Goal: Transaction & Acquisition: Purchase product/service

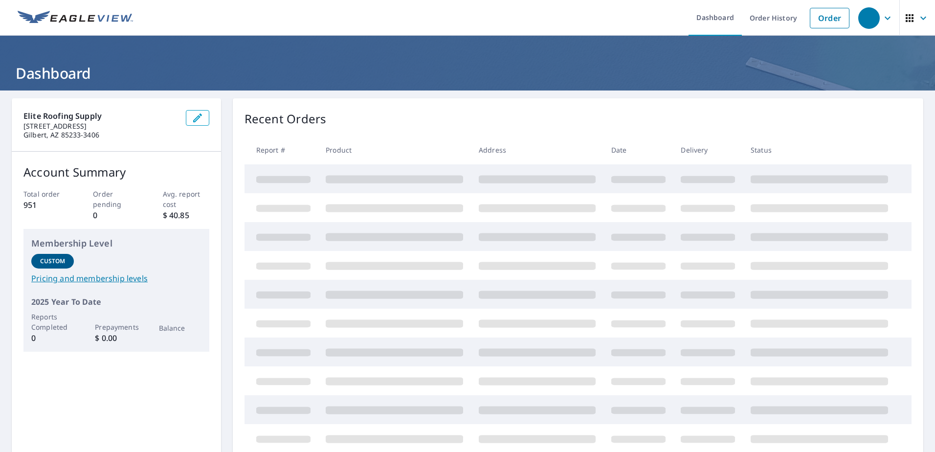
click at [818, 17] on link "Order" at bounding box center [830, 18] width 40 height 21
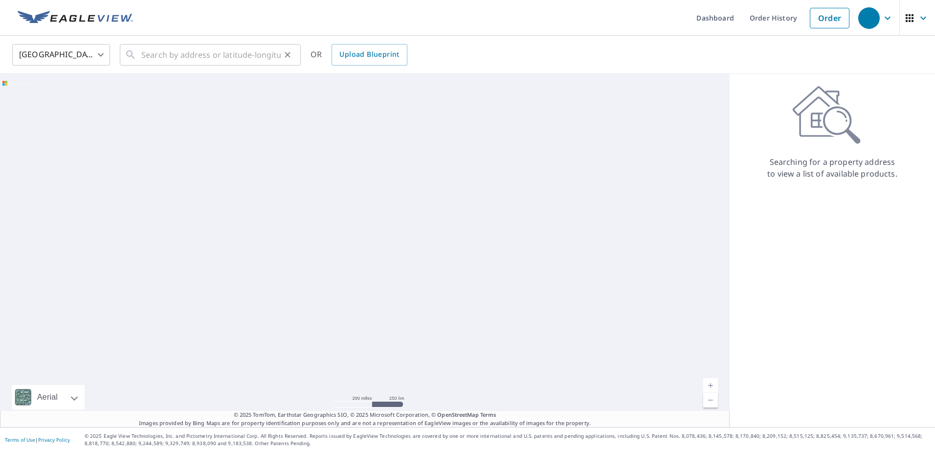
click at [138, 51] on div "​" at bounding box center [210, 55] width 181 height 22
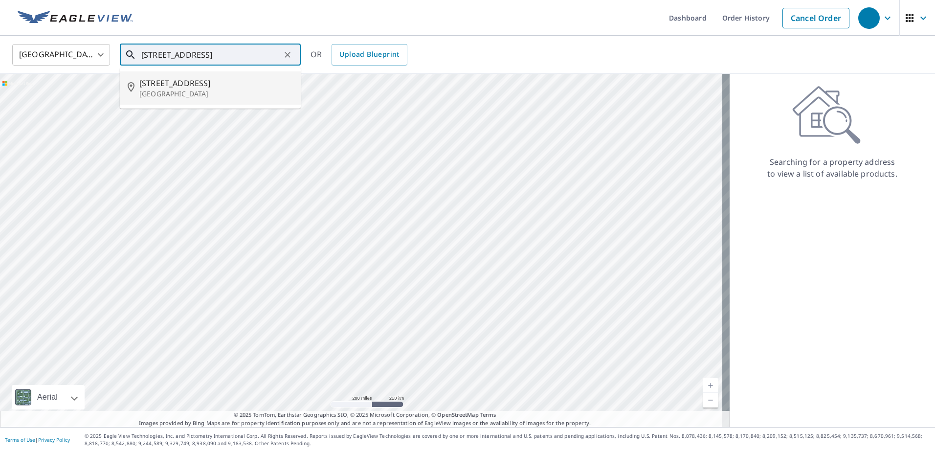
click at [214, 89] on p "[GEOGRAPHIC_DATA]" at bounding box center [216, 94] width 154 height 10
type input "[STREET_ADDRESS]"
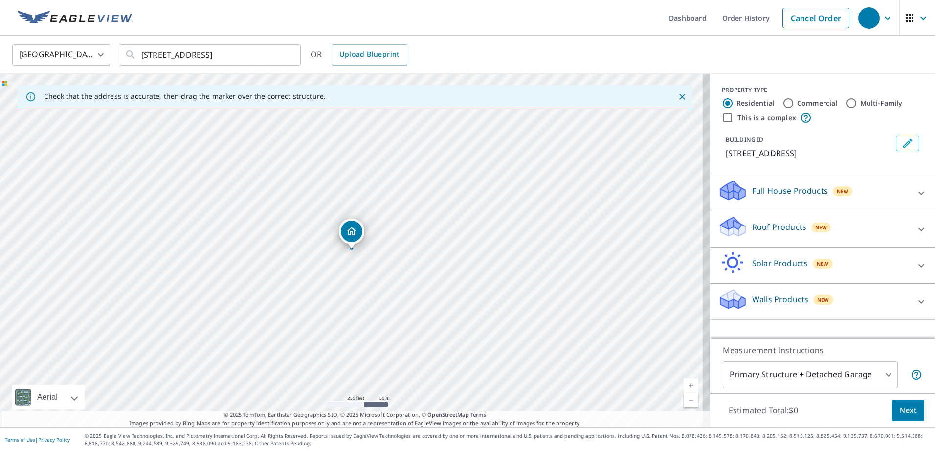
click at [352, 231] on icon "Dropped pin, building 1, Residential property, 16441 N 91st St Scottsdale, AZ 8…" at bounding box center [352, 231] width 10 height 8
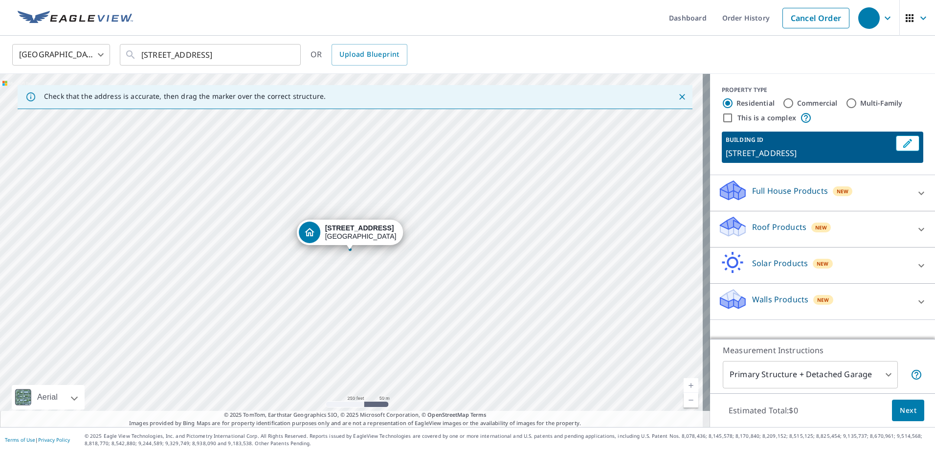
click at [352, 252] on div "[STREET_ADDRESS]" at bounding box center [355, 250] width 710 height 353
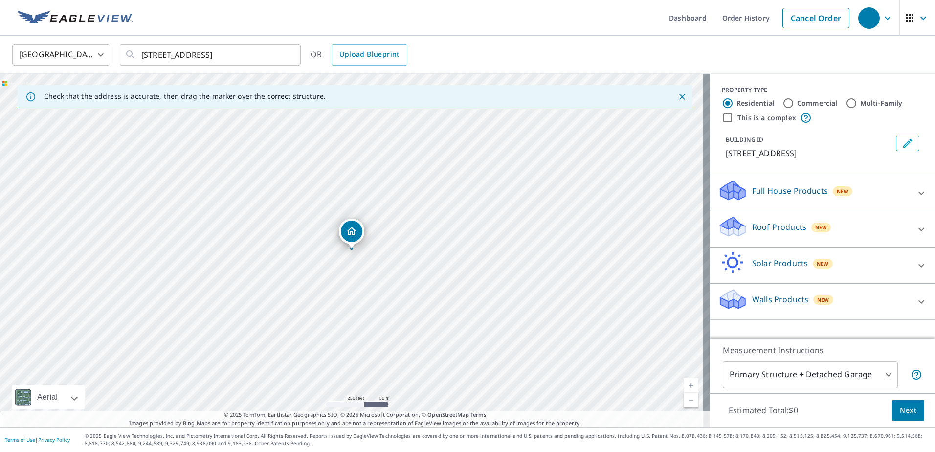
click at [357, 247] on div "Dropped pin, building 1, Residential property, 16441 N 91st St Scottsdale, AZ 8…" at bounding box center [351, 244] width 13 height 10
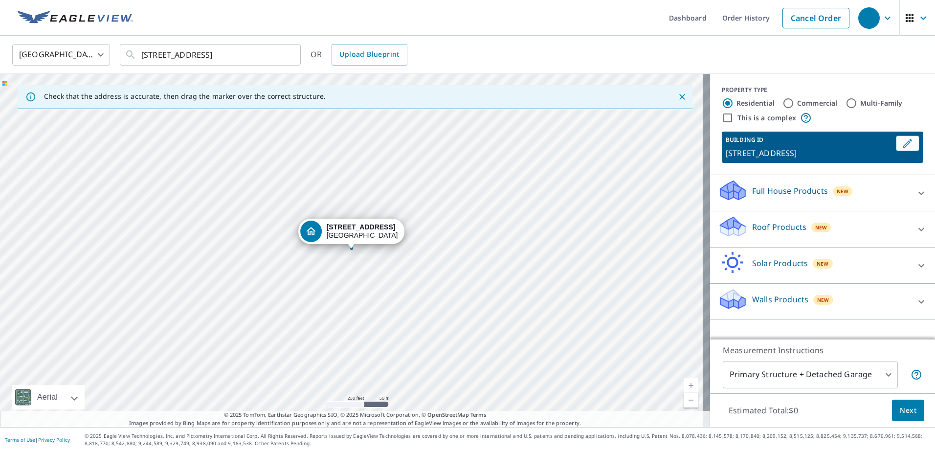
click at [357, 247] on div "Dropped pin, building 1, Residential property, 16441 N 91st St Scottsdale, AZ 8…" at bounding box center [351, 244] width 13 height 10
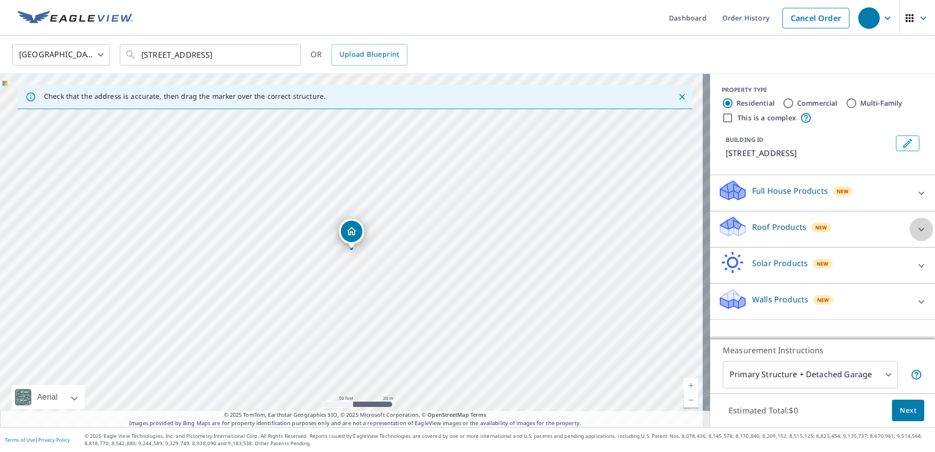
click at [915, 223] on icon at bounding box center [921, 229] width 12 height 12
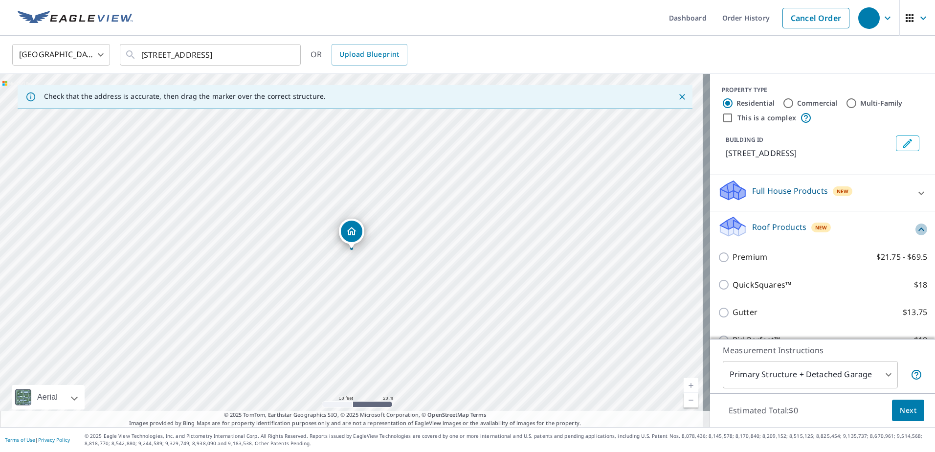
click at [915, 226] on icon at bounding box center [921, 229] width 12 height 12
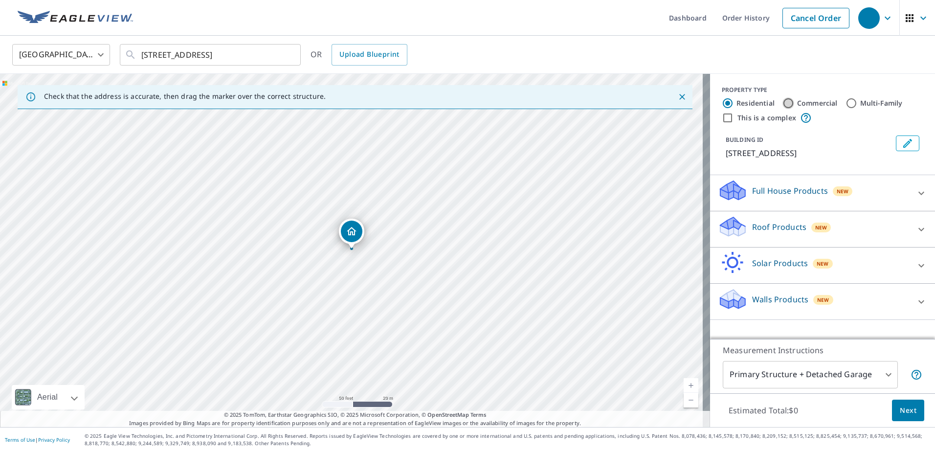
click at [782, 102] on input "Commercial" at bounding box center [788, 103] width 12 height 12
radio input "true"
type input "4"
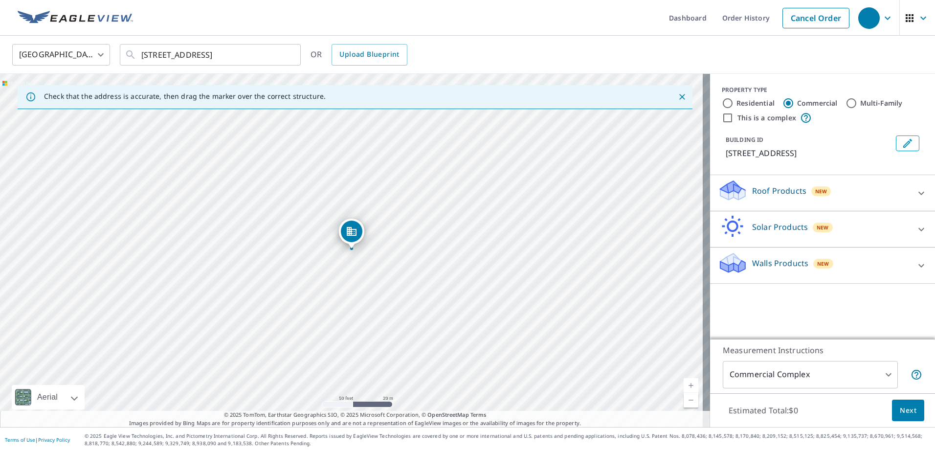
click at [915, 189] on icon at bounding box center [921, 193] width 12 height 12
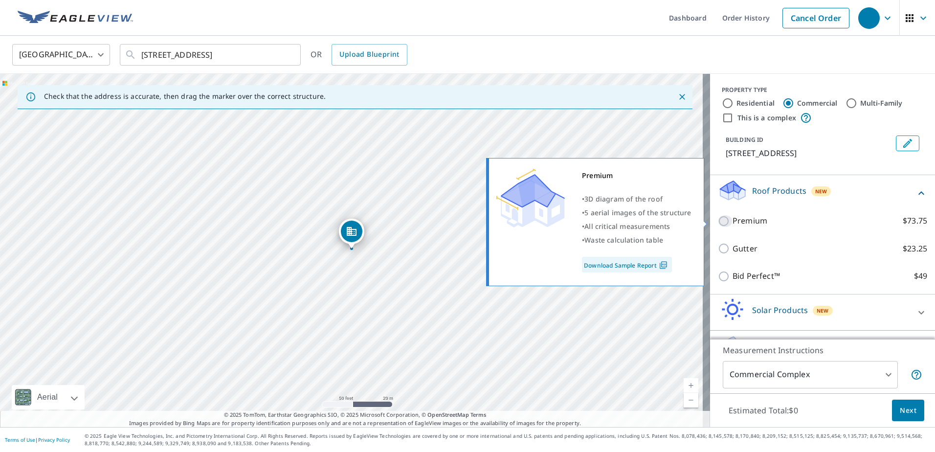
click at [718, 220] on input "Premium $73.75" at bounding box center [725, 221] width 15 height 12
checkbox input "true"
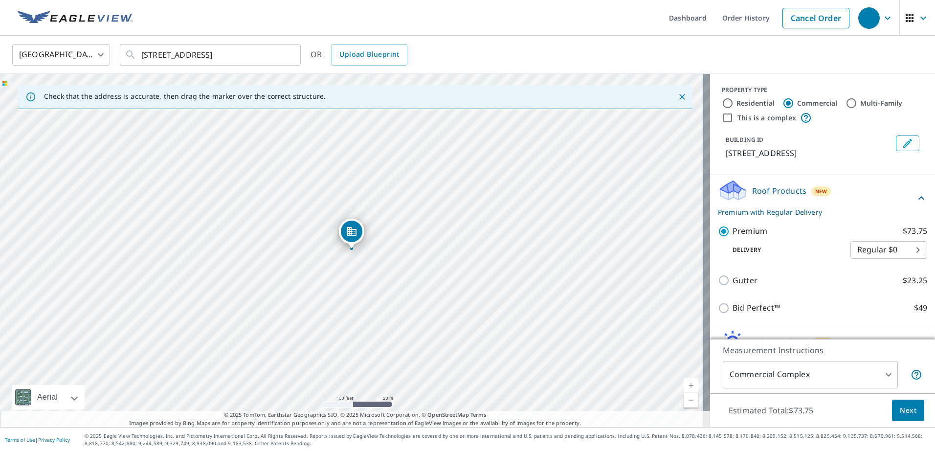
click at [902, 404] on span "Next" at bounding box center [908, 410] width 17 height 12
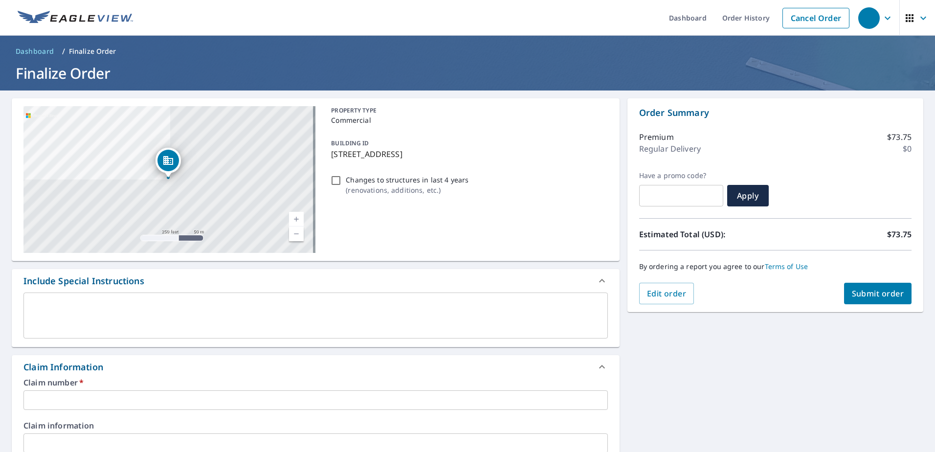
click at [25, 398] on input "text" at bounding box center [315, 400] width 584 height 20
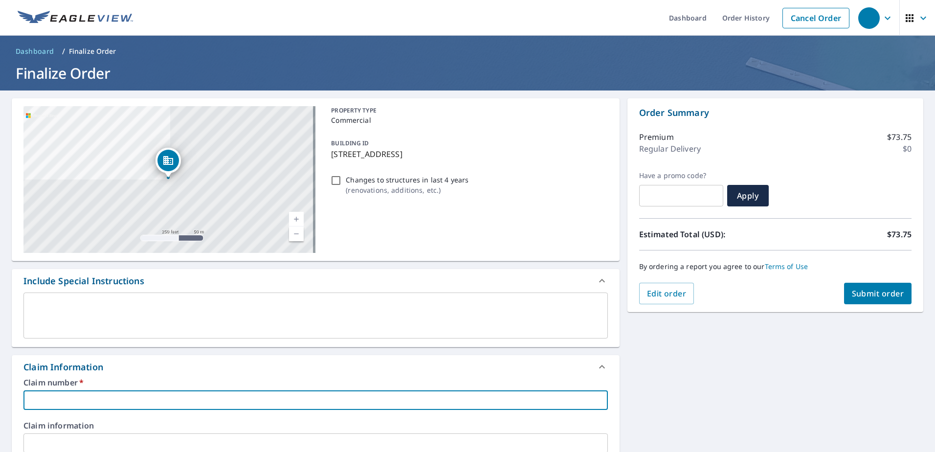
type input "S"
checkbox input "true"
type input "S0"
checkbox input "true"
type input "S00"
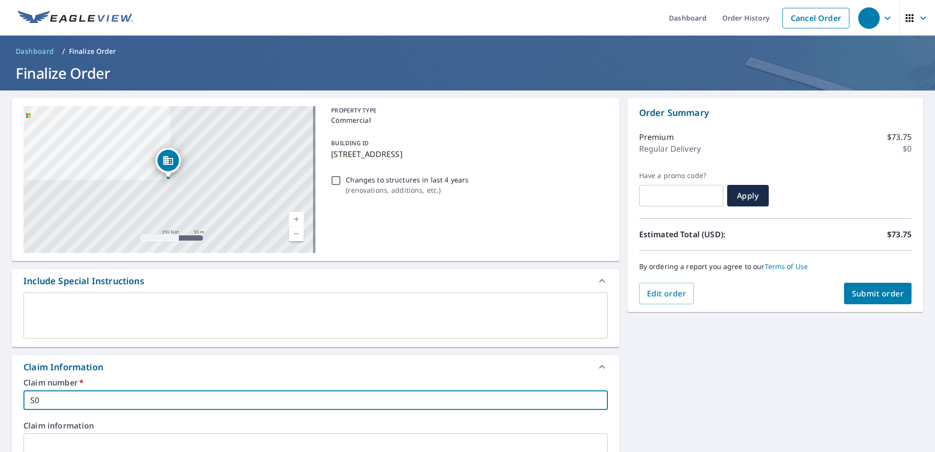
checkbox input "true"
type input "S002"
checkbox input "true"
type input "S0024"
checkbox input "true"
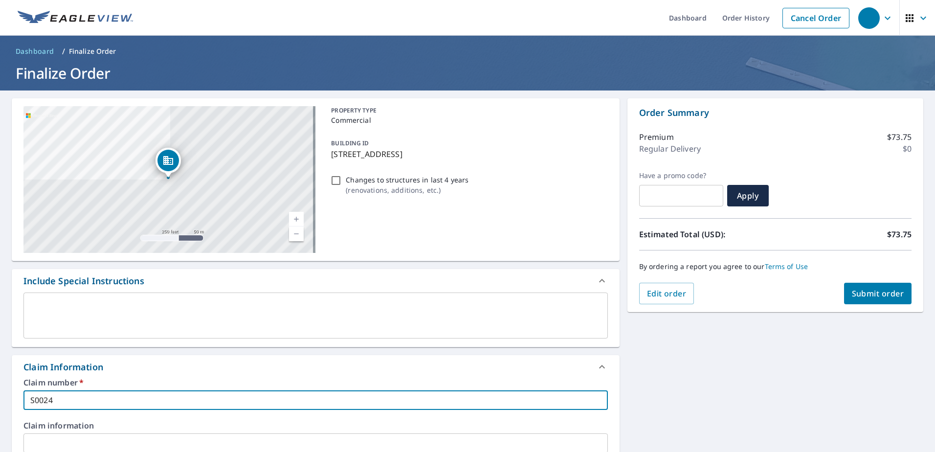
type input "S00247"
checkbox input "true"
type input "S002471"
checkbox input "true"
type input "S0024716"
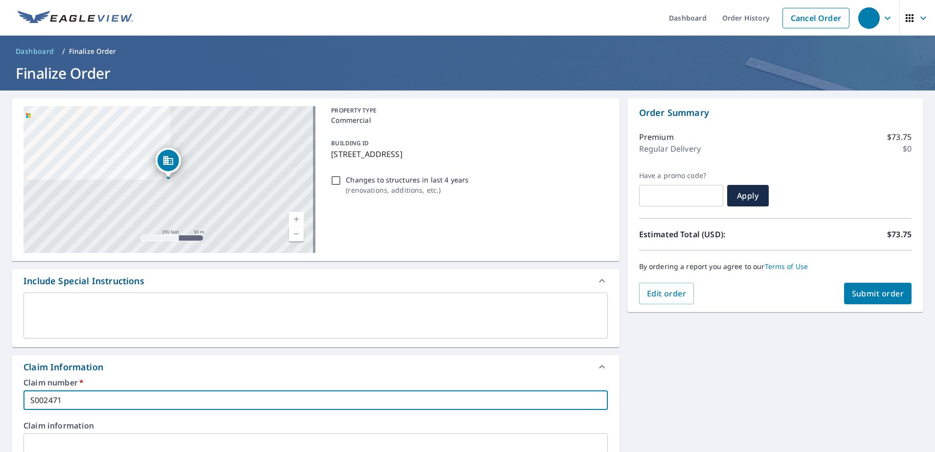
checkbox input "true"
type input "S00247168"
checkbox input "true"
type input "S002471686"
checkbox input "true"
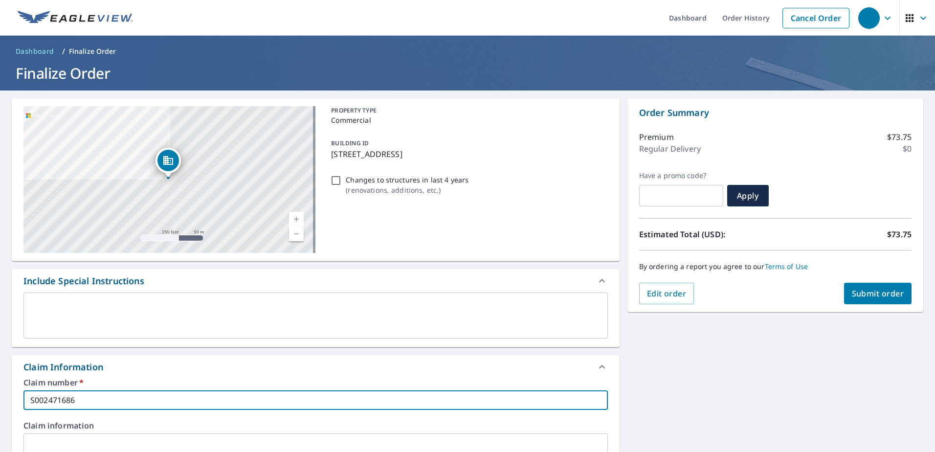
type input "S002471686"
checkbox input "true"
type input "S002471686 R"
checkbox input "true"
type input "S002471686 RI"
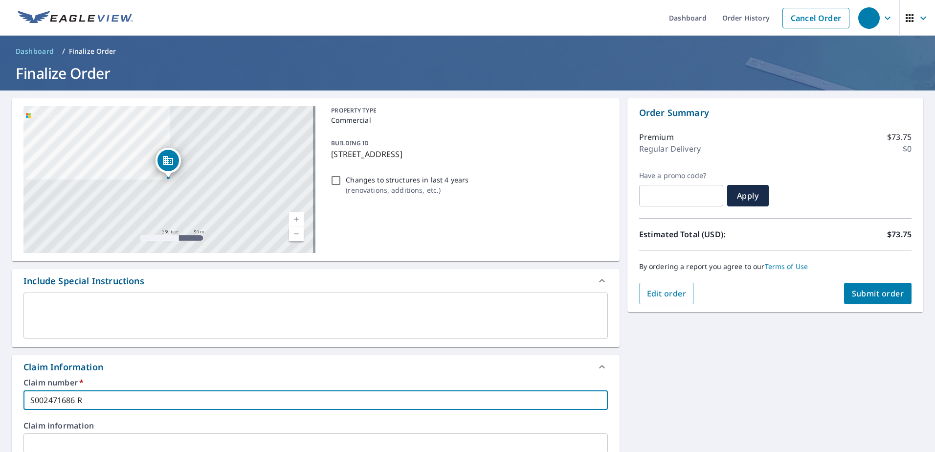
checkbox input "true"
type input "S002471686 RIM"
checkbox input "true"
type input "S002471686 RIMM"
checkbox input "true"
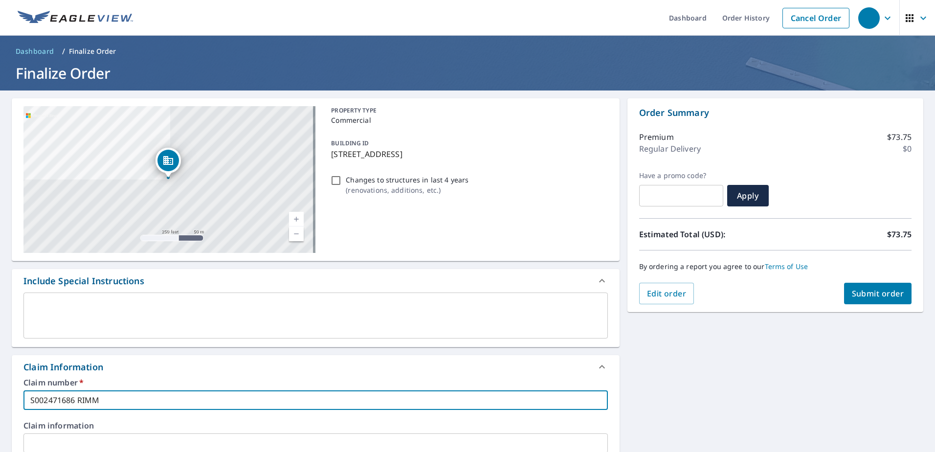
type input "S002471686 RIMME"
checkbox input "true"
type input "S002471686 [PERSON_NAME]"
checkbox input "true"
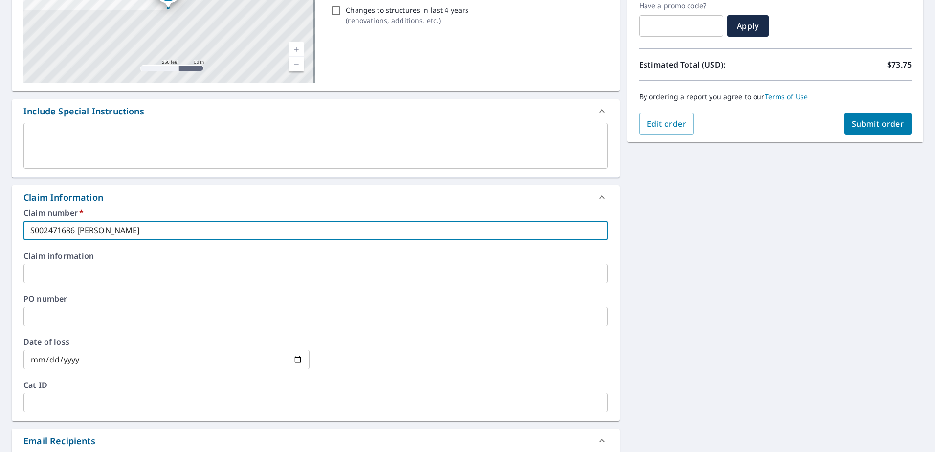
scroll to position [171, 0]
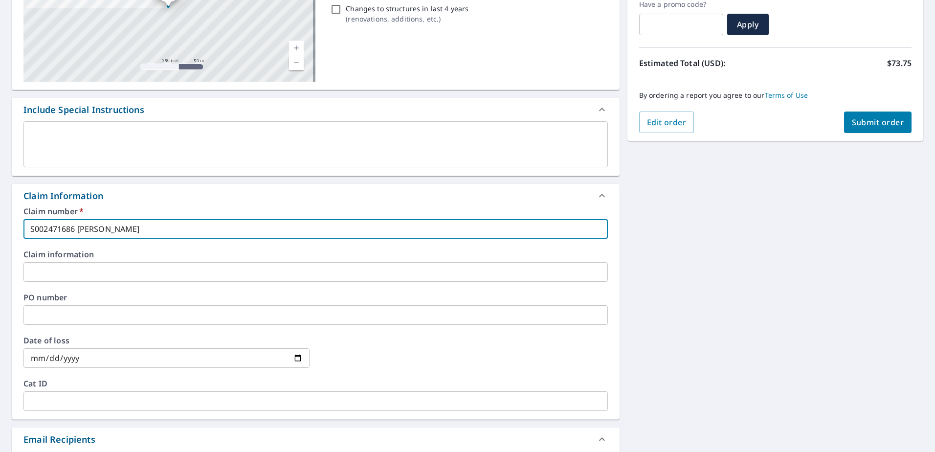
type input "S002471686 [PERSON_NAME]"
click at [33, 315] on input "text" at bounding box center [315, 315] width 584 height 20
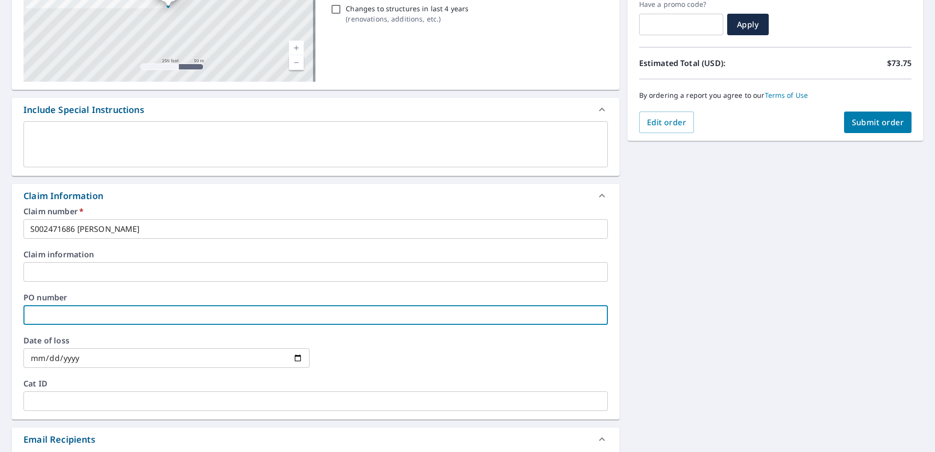
type input "S"
checkbox input "true"
type input "S0"
checkbox input "true"
type input "S00"
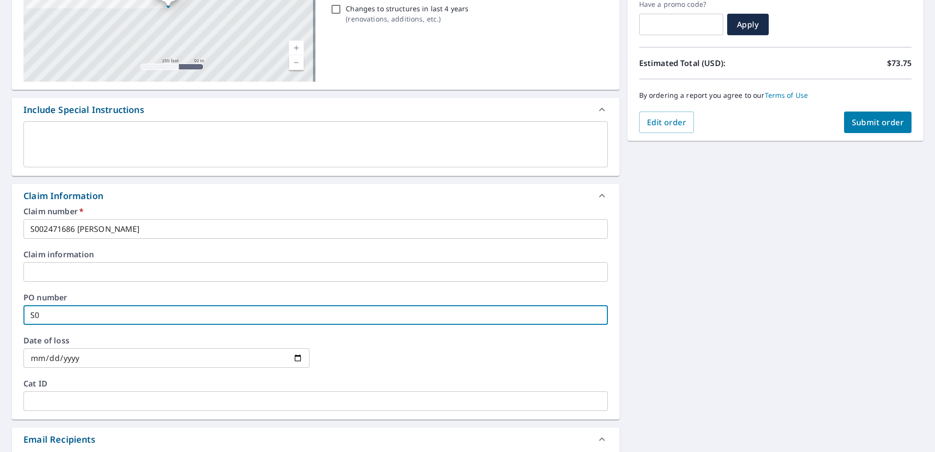
checkbox input "true"
type input "S002"
checkbox input "true"
type input "S0024"
checkbox input "true"
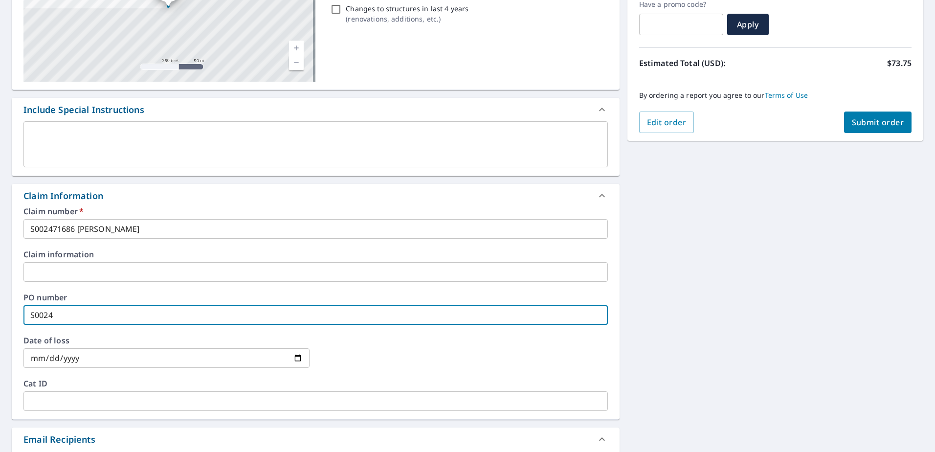
type input "S00247"
checkbox input "true"
type input "S002471"
checkbox input "true"
type input "S0024716"
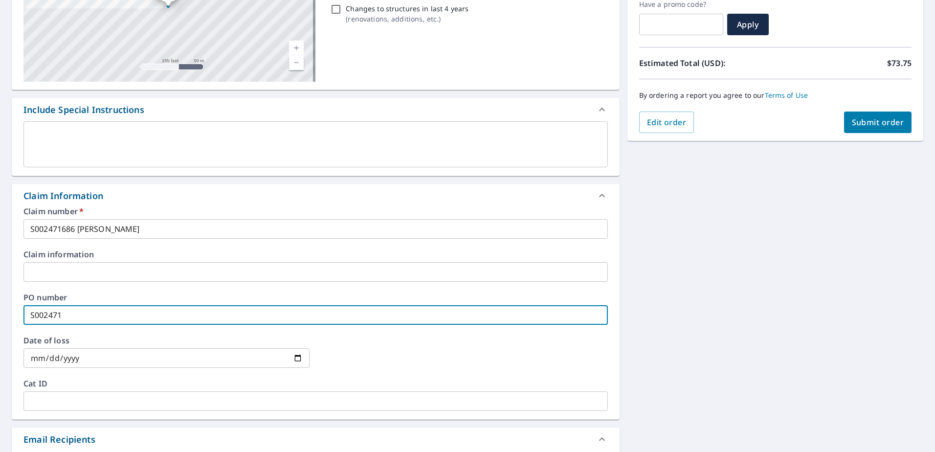
checkbox input "true"
type input "S00247168"
checkbox input "true"
type input "S002471686"
checkbox input "true"
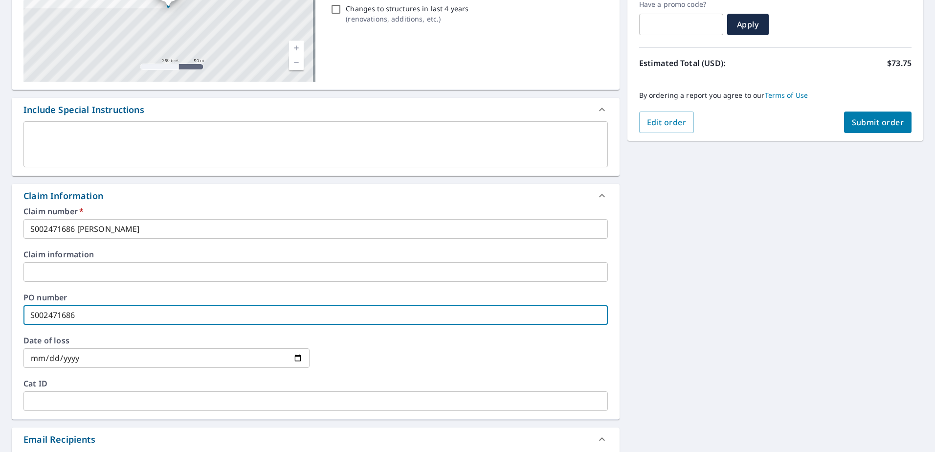
type input "S002471686"
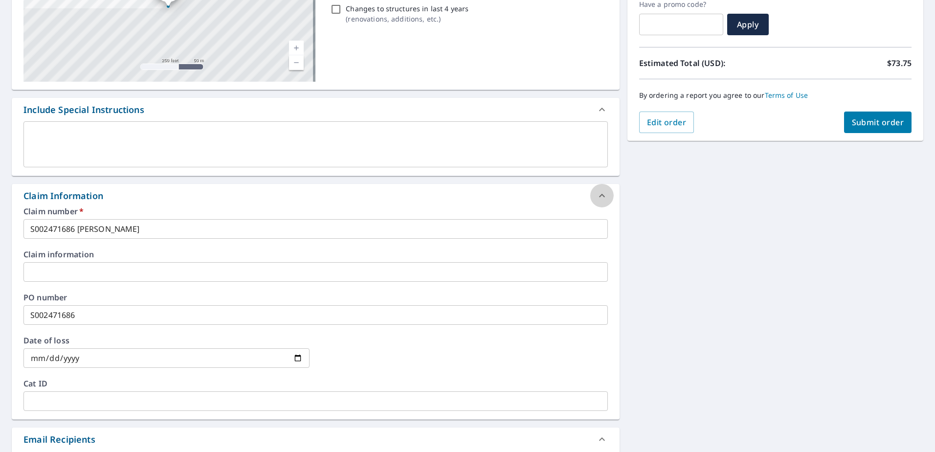
click at [596, 194] on icon at bounding box center [602, 196] width 12 height 12
checkbox input "true"
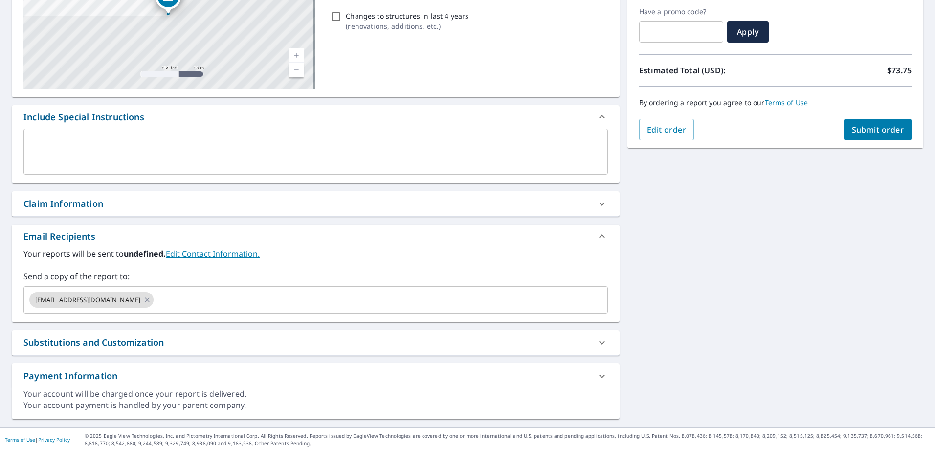
scroll to position [164, 0]
click at [168, 297] on input "text" at bounding box center [371, 299] width 433 height 19
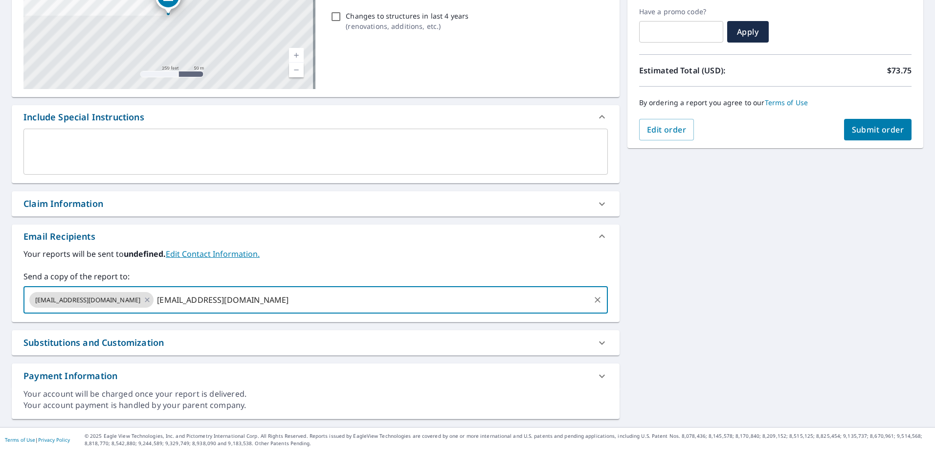
type input "[EMAIL_ADDRESS][DOMAIN_NAME]"
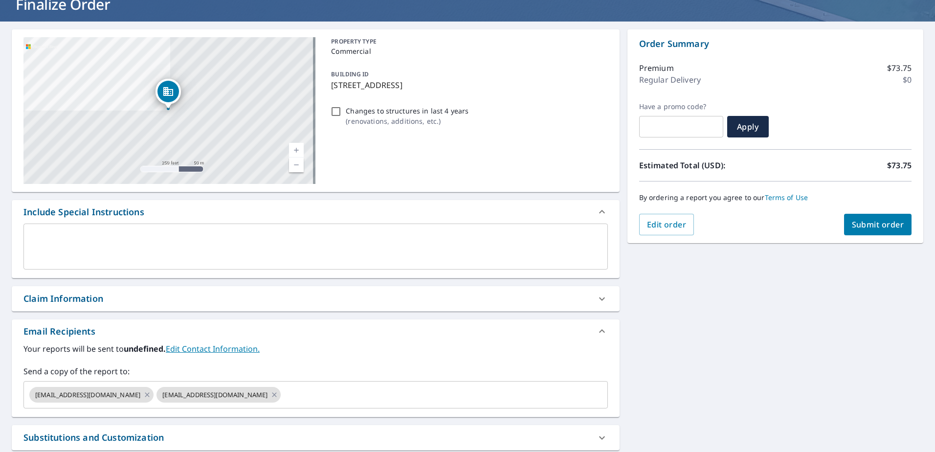
scroll to position [66, 0]
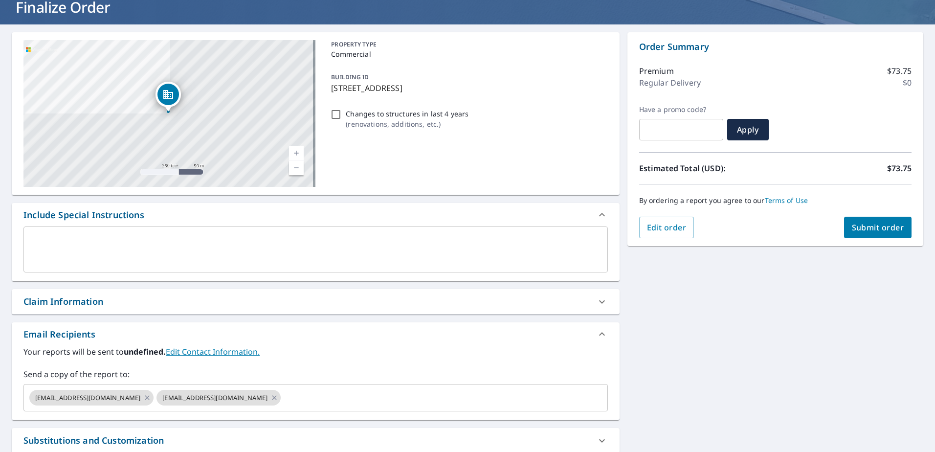
click at [862, 228] on span "Submit order" at bounding box center [878, 227] width 52 height 11
checkbox input "true"
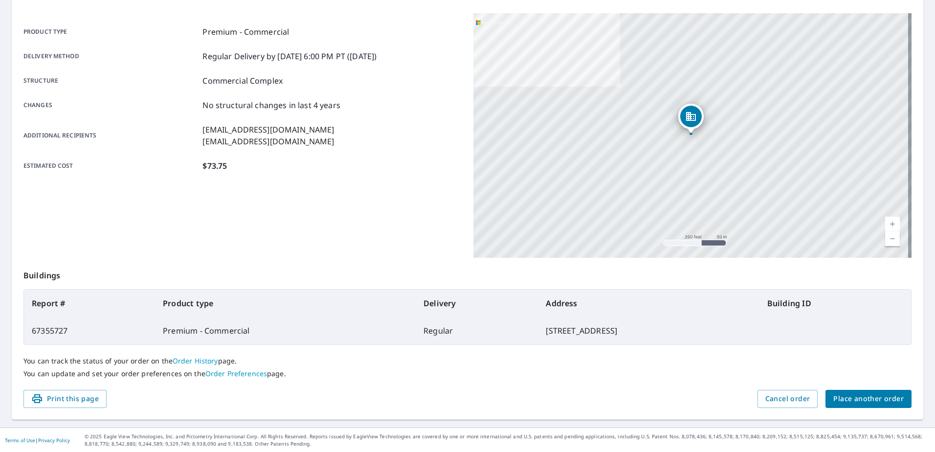
scroll to position [124, 0]
click at [867, 394] on span "Place another order" at bounding box center [868, 398] width 70 height 12
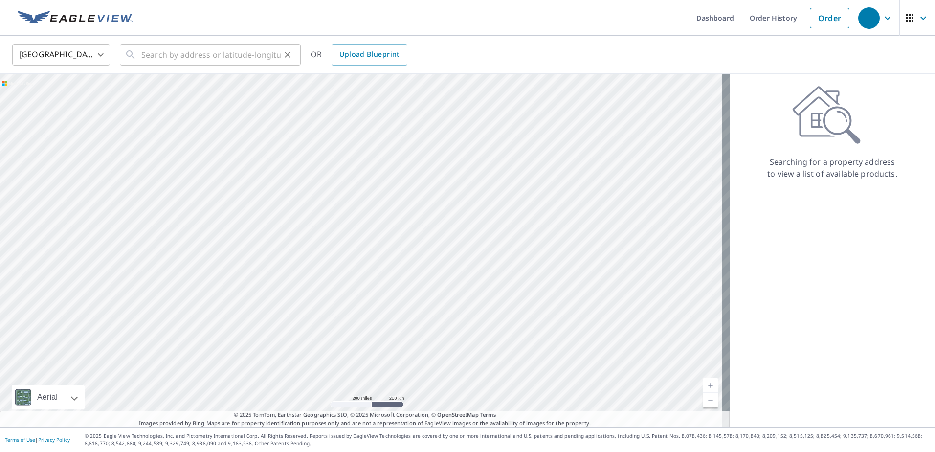
click at [136, 53] on div "​" at bounding box center [210, 55] width 181 height 22
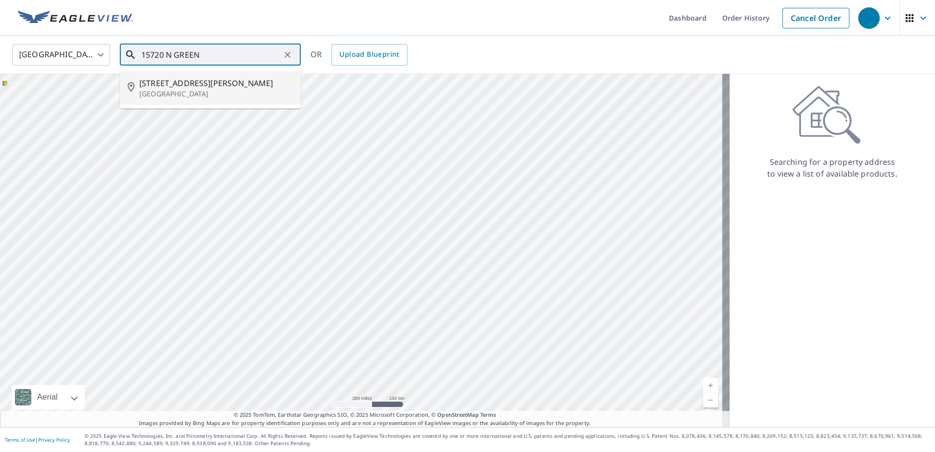
click at [161, 85] on span "[STREET_ADDRESS][PERSON_NAME]" at bounding box center [216, 83] width 154 height 12
type input "[STREET_ADDRESS][PERSON_NAME]"
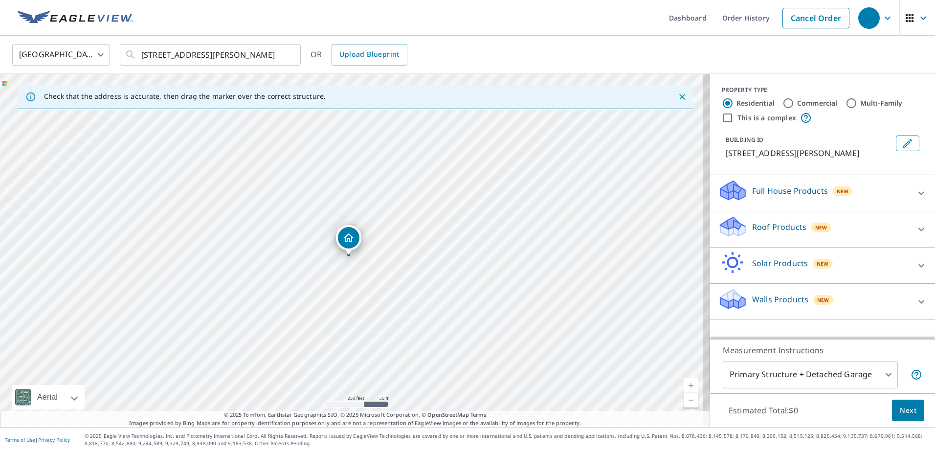
drag, startPoint x: 351, startPoint y: 234, endPoint x: 348, endPoint y: 240, distance: 7.0
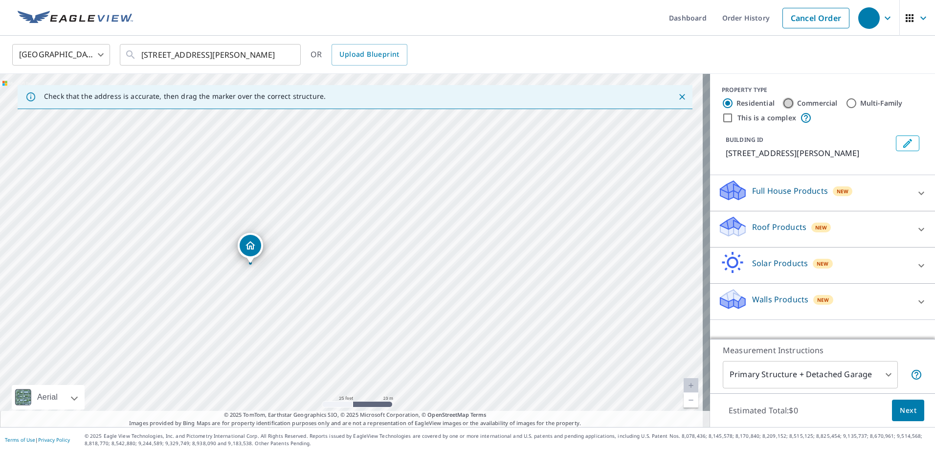
click at [783, 102] on input "Commercial" at bounding box center [788, 103] width 12 height 12
radio input "true"
type input "4"
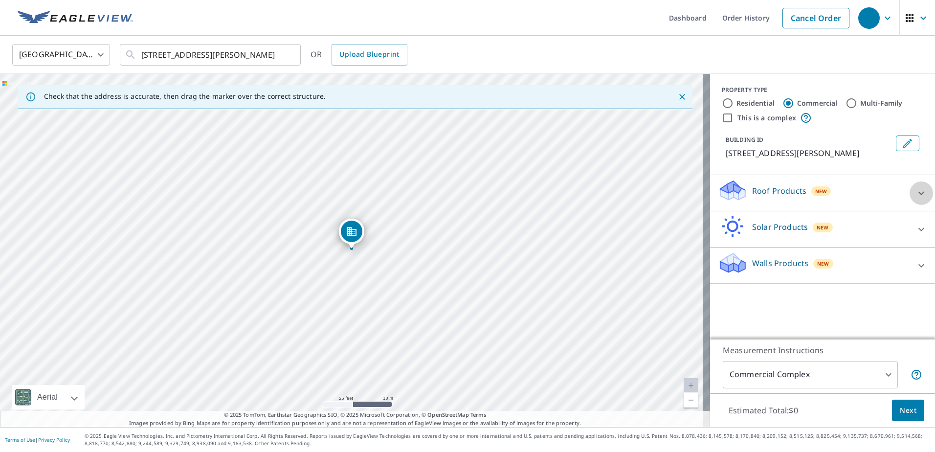
click at [915, 199] on icon at bounding box center [921, 193] width 12 height 12
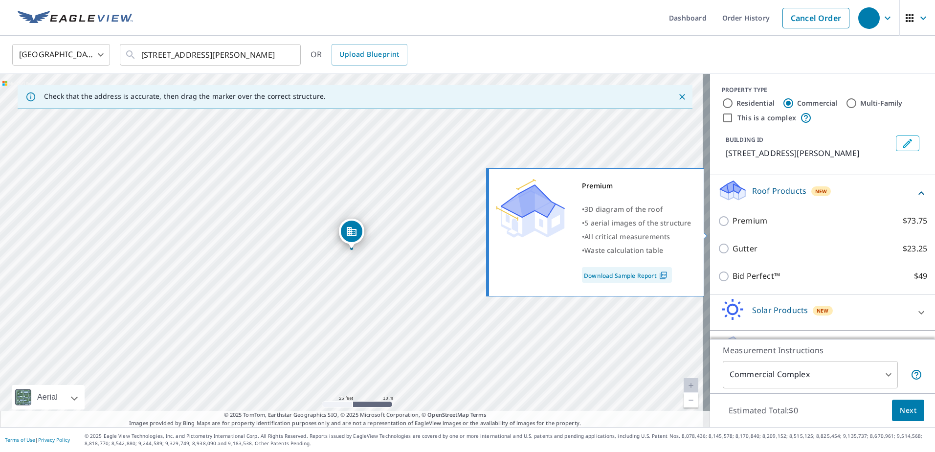
click at [718, 227] on input "Premium $73.75" at bounding box center [725, 221] width 15 height 12
checkbox input "true"
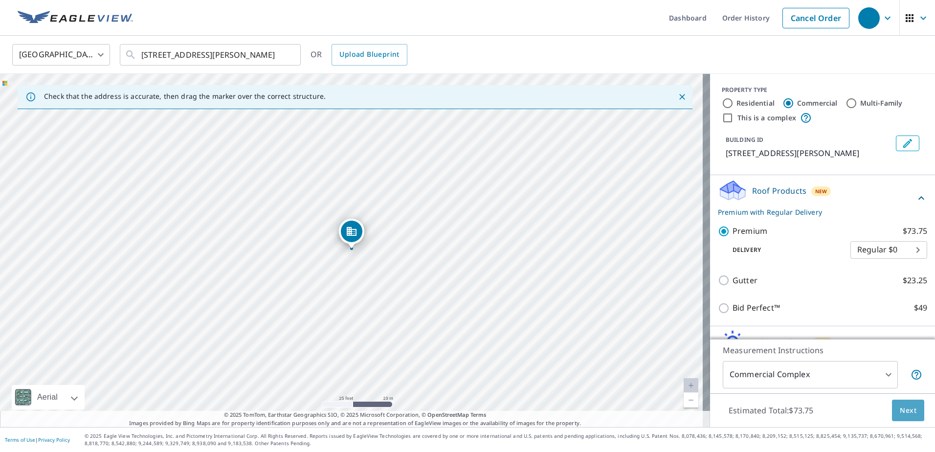
click at [905, 411] on span "Next" at bounding box center [908, 410] width 17 height 12
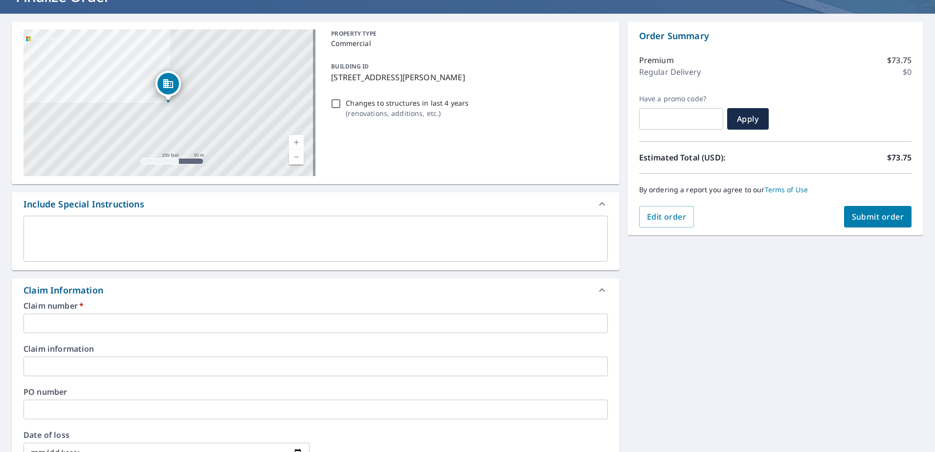
scroll to position [86, 0]
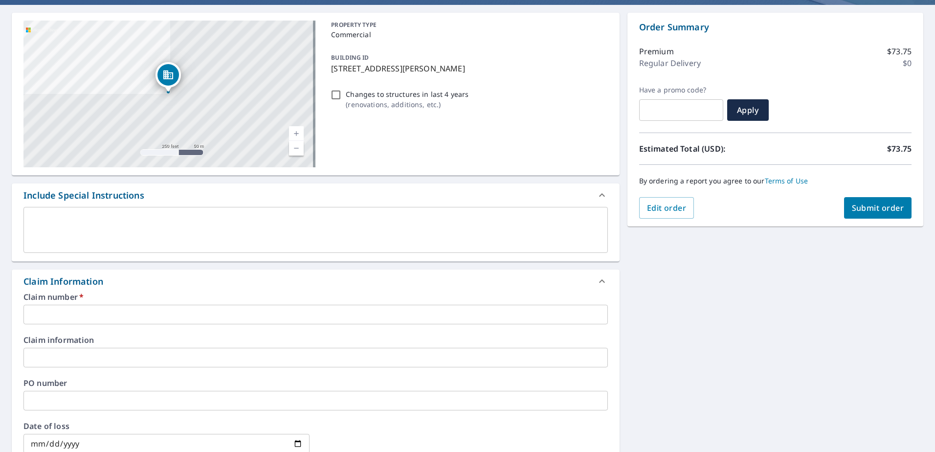
click at [28, 312] on input "text" at bounding box center [315, 315] width 584 height 20
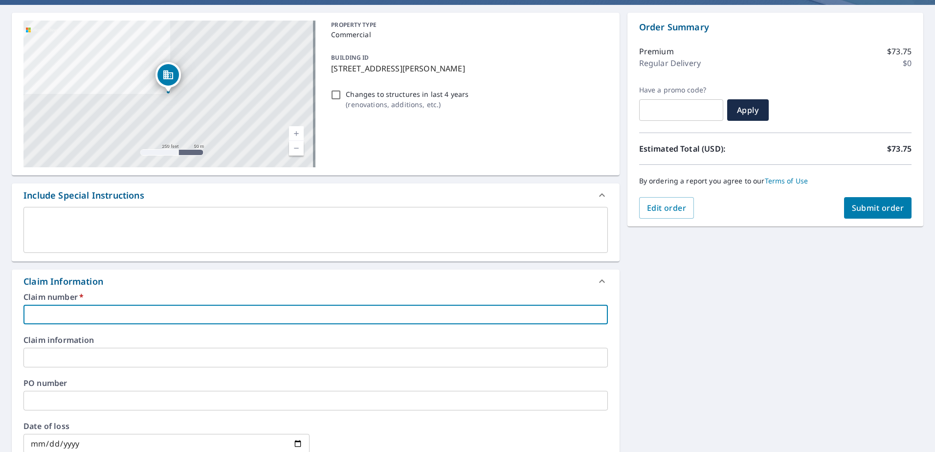
type input "S"
checkbox input "true"
type input "S0"
checkbox input "true"
type input "S00"
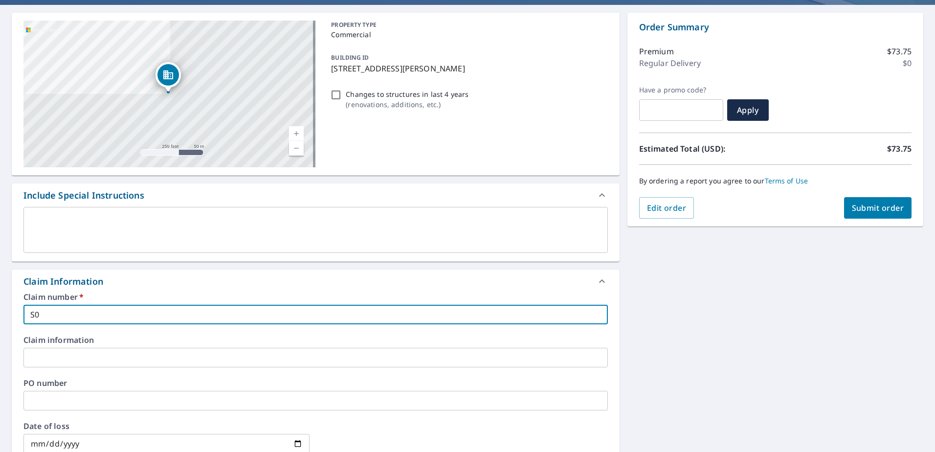
checkbox input "true"
type input "S002"
checkbox input "true"
type input "S0024"
checkbox input "true"
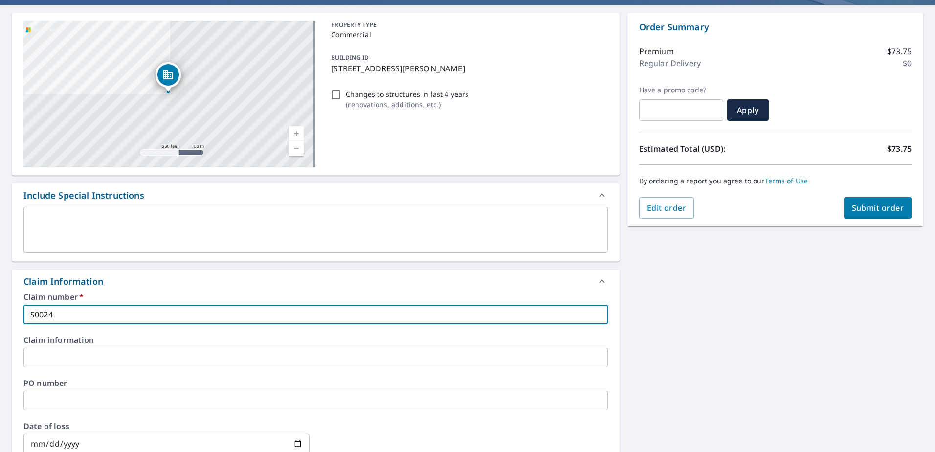
type input "S00247"
checkbox input "true"
type input "S002471"
checkbox input "true"
type input "S0024717"
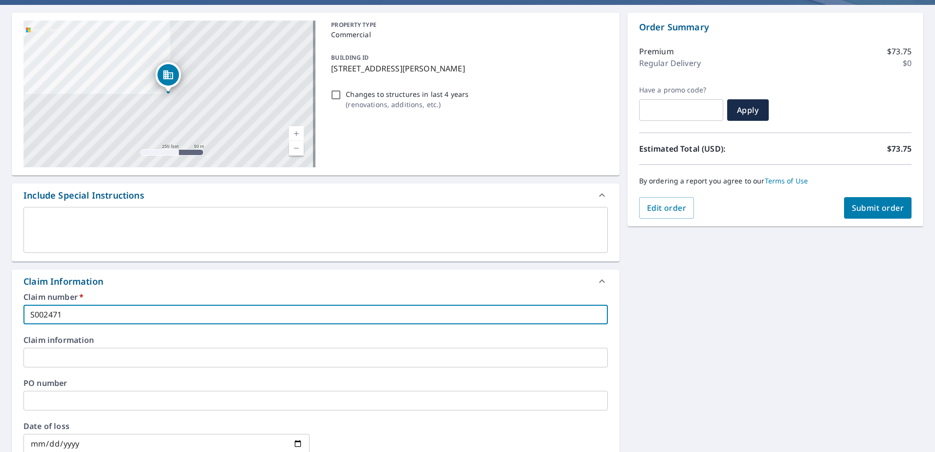
checkbox input "true"
type input "S00247170"
checkbox input "true"
type input "S002471705"
checkbox input "true"
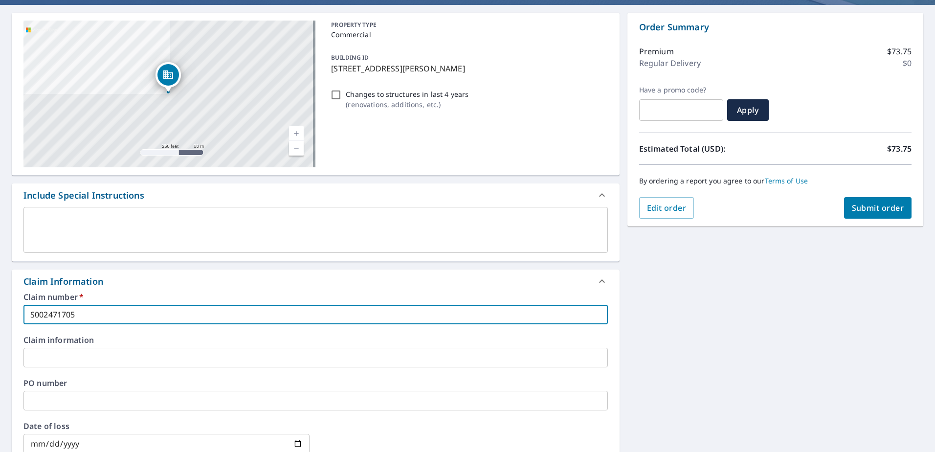
type input "S002471705"
checkbox input "true"
type input "S002471705 R"
checkbox input "true"
type input "S002471705 RI"
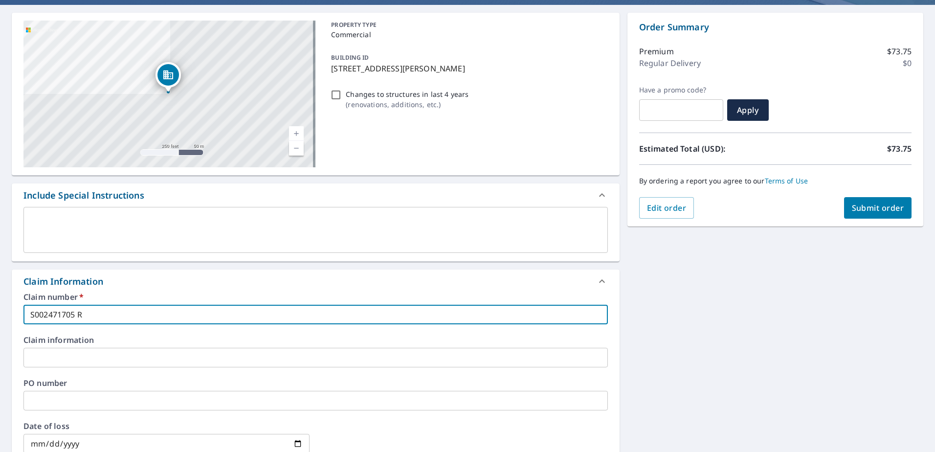
checkbox input "true"
type input "S002471705 RIM"
checkbox input "true"
type input "S002471705 RIMM"
checkbox input "true"
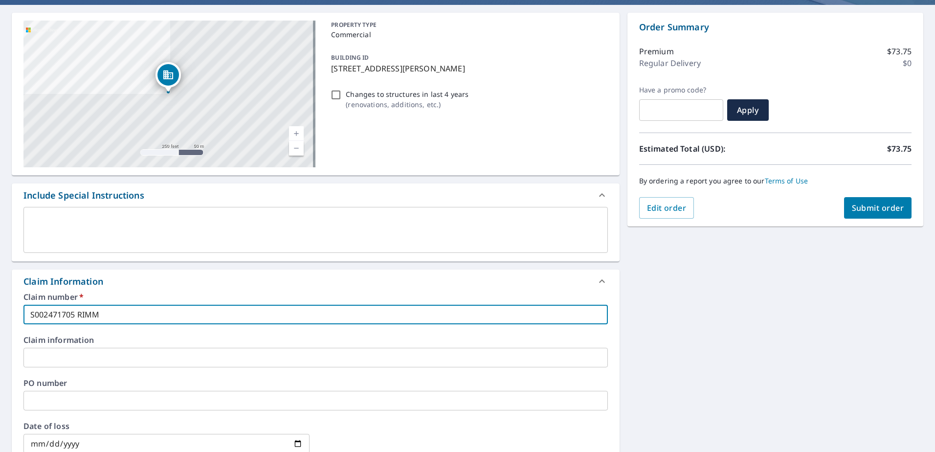
type input "S002471705 RIMME"
checkbox input "true"
type input "S002471705 [PERSON_NAME]"
checkbox input "true"
type input "S002471705 [PERSON_NAME]"
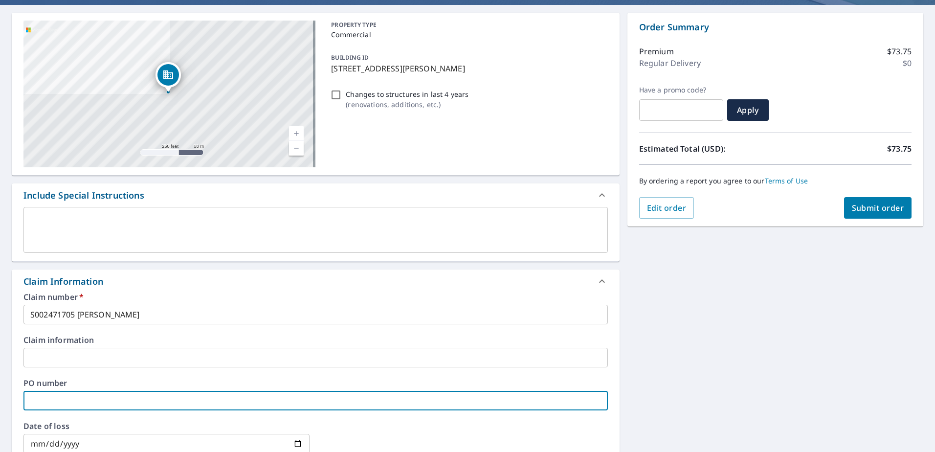
click at [27, 401] on input "text" at bounding box center [315, 401] width 584 height 20
type input "S"
checkbox input "true"
type input "S0"
checkbox input "true"
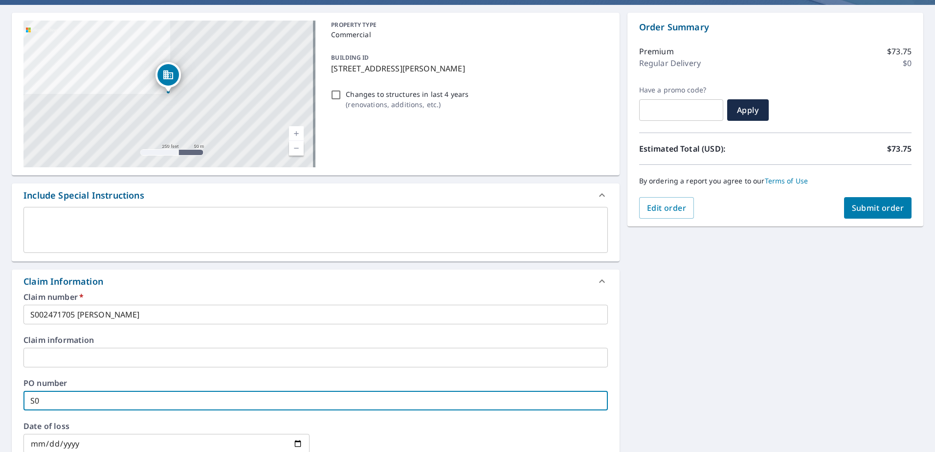
type input "S00"
checkbox input "true"
type input "S002"
checkbox input "true"
type input "S0024"
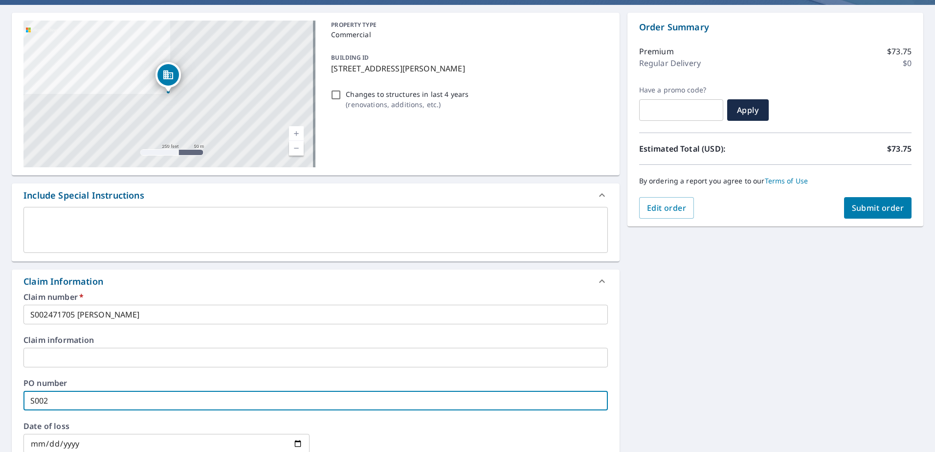
checkbox input "true"
type input "S00247"
checkbox input "true"
type input "S002471"
checkbox input "true"
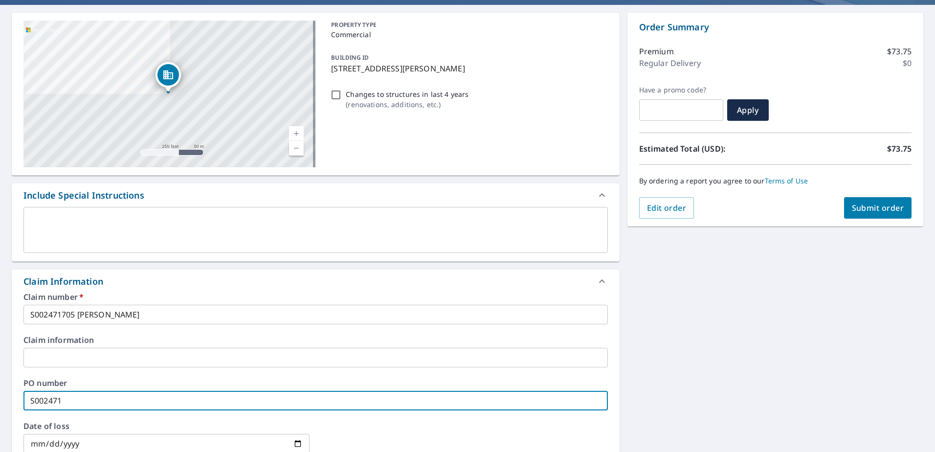
type input "S0024717"
checkbox input "true"
type input "S00247170"
checkbox input "true"
type input "S002471705"
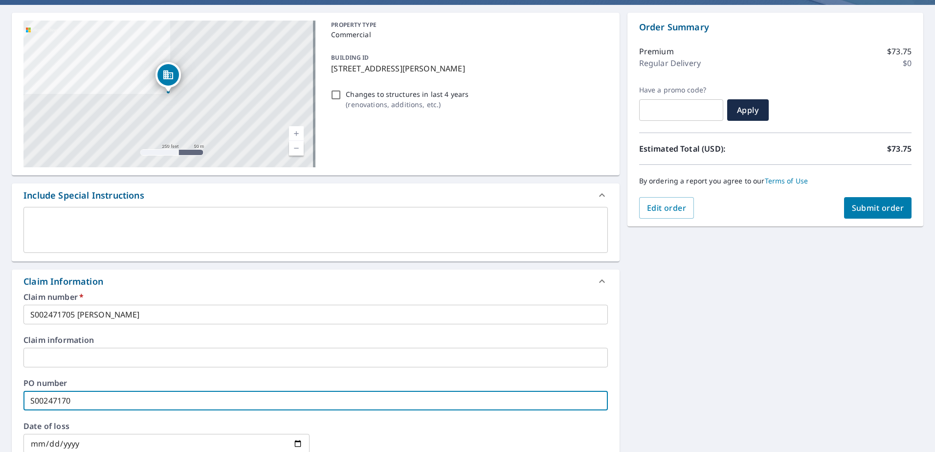
checkbox input "true"
type input "S002471705"
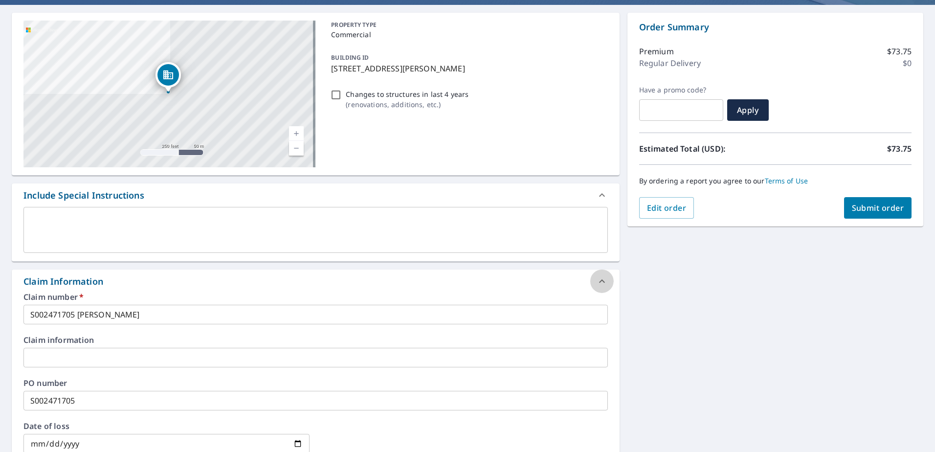
click at [599, 282] on icon at bounding box center [602, 280] width 6 height 3
checkbox input "true"
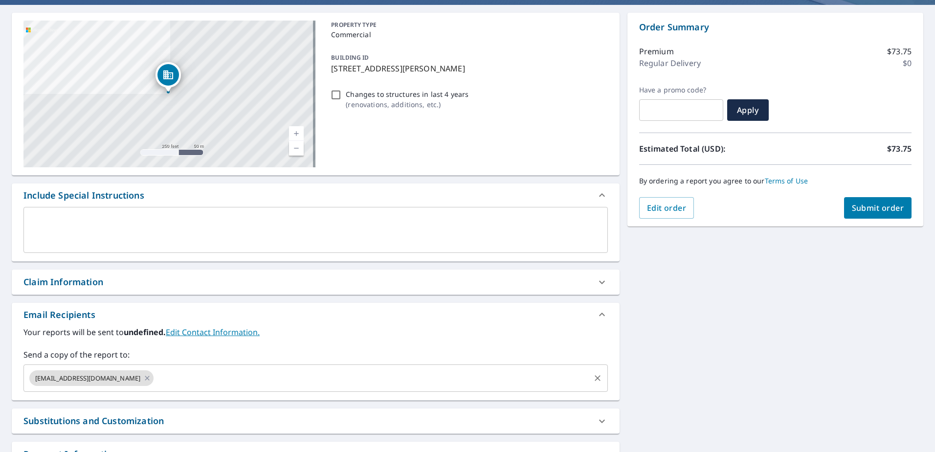
click at [195, 380] on input "text" at bounding box center [371, 378] width 433 height 19
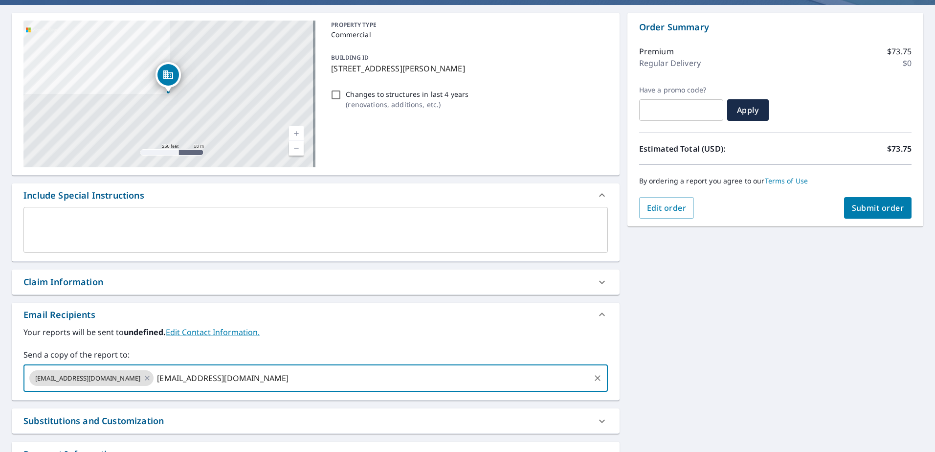
type input "[EMAIL_ADDRESS][DOMAIN_NAME]"
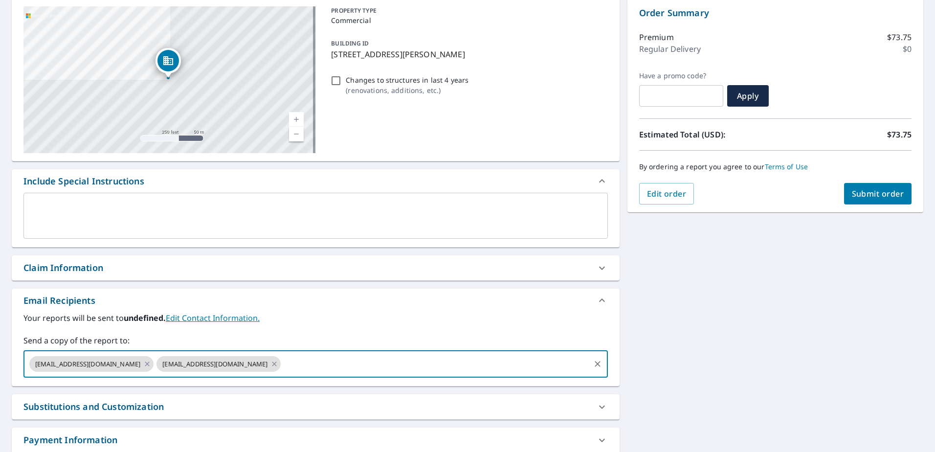
scroll to position [110, 0]
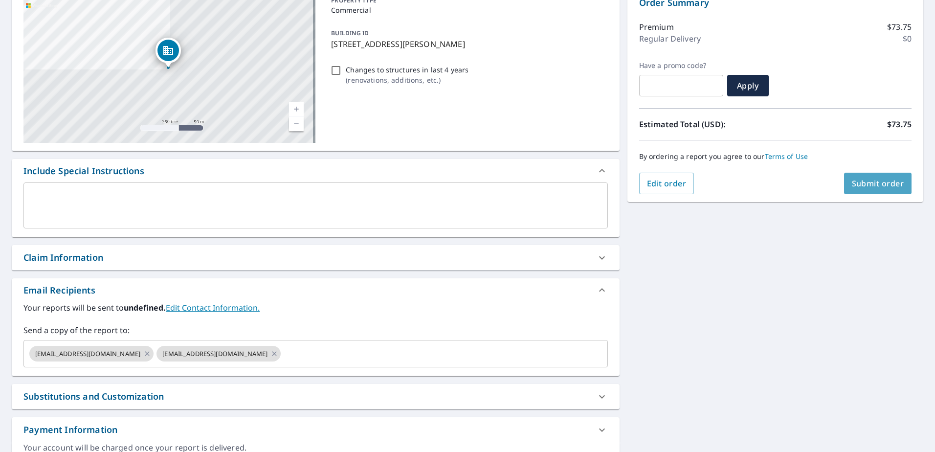
click at [862, 179] on span "Submit order" at bounding box center [878, 183] width 52 height 11
checkbox input "true"
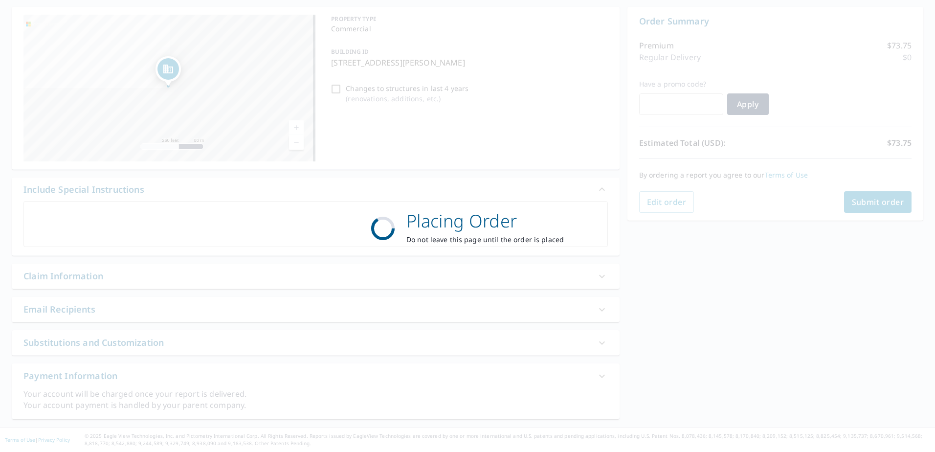
scroll to position [91, 0]
